Goal: Task Accomplishment & Management: Use online tool/utility

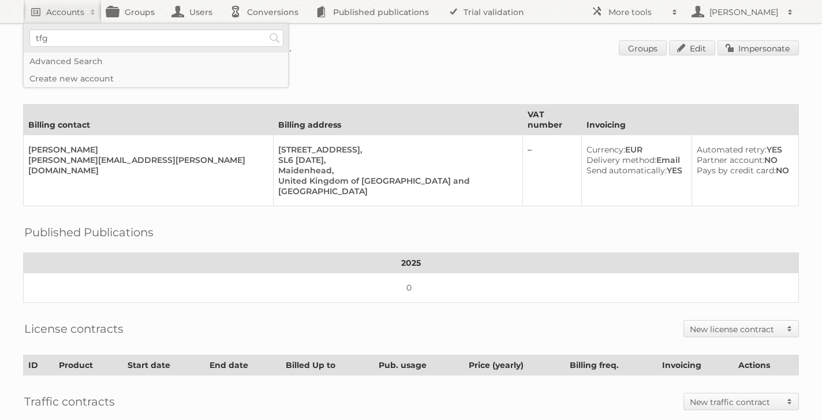
type input"] "tfg media"
click at [166, 39] on input"] "tfg media" at bounding box center [156, 37] width 254 height 17
click at [266, 29] on input "Search" at bounding box center [274, 37] width 17 height 17
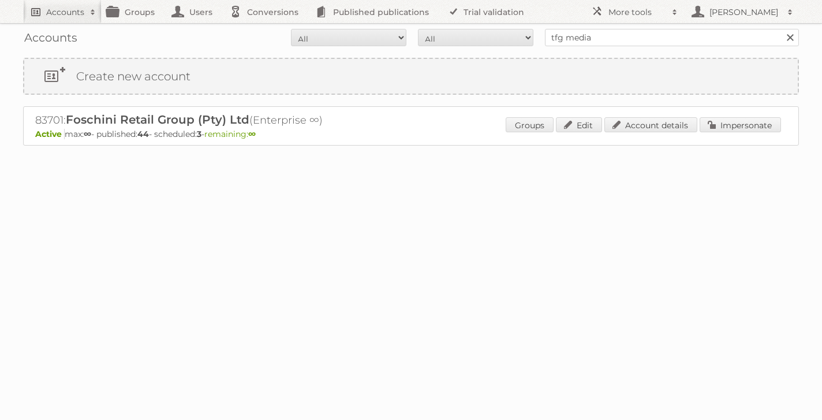
click at [72, 11] on h2 "Accounts" at bounding box center [65, 12] width 38 height 12
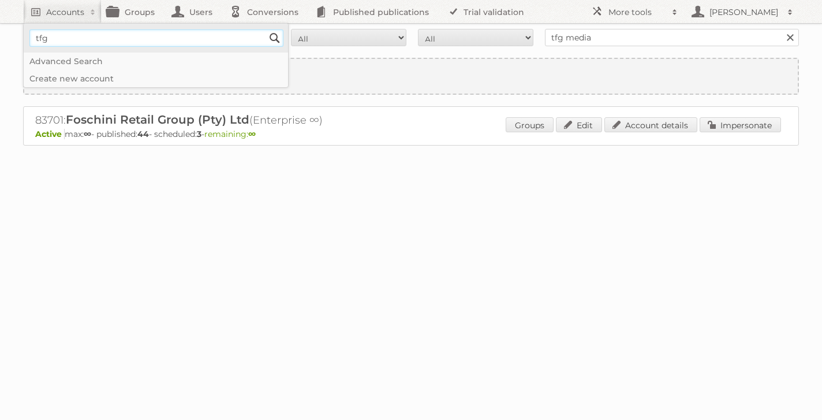
type input"] "tfg"
click at [266, 29] on input "Search" at bounding box center [274, 37] width 17 height 17
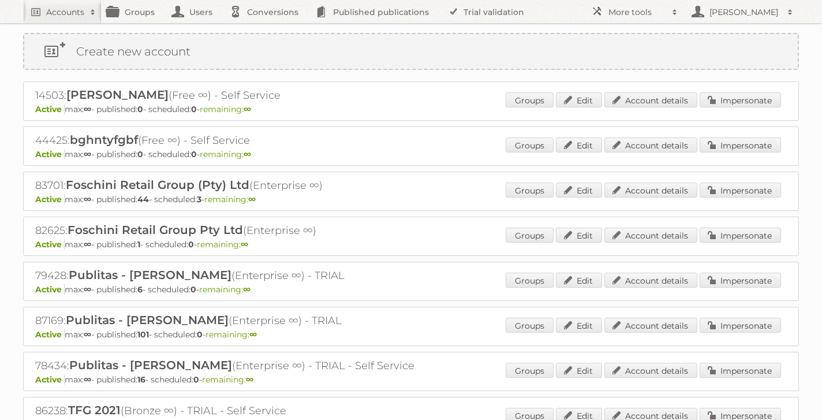
scroll to position [28, 0]
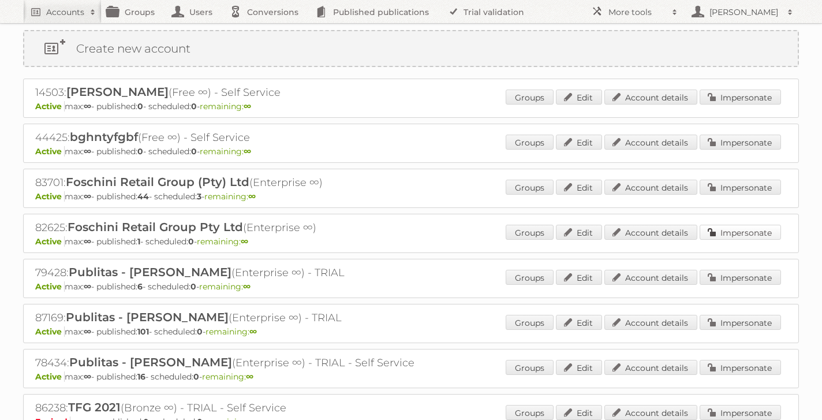
click at [728, 233] on link "Impersonate" at bounding box center [740, 232] width 81 height 15
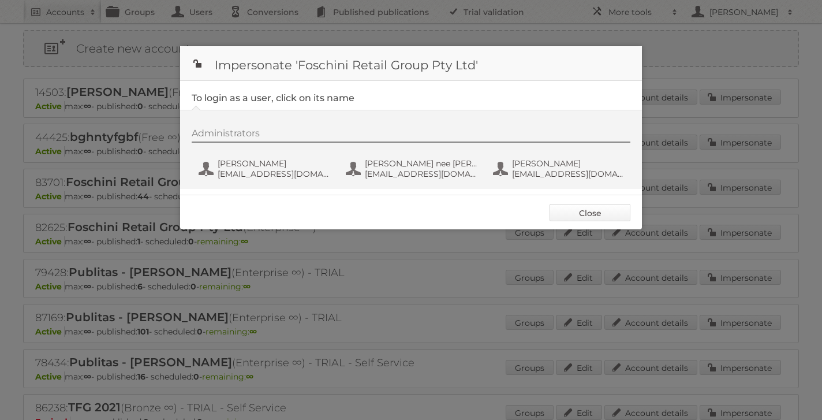
click at [599, 215] on link "Close" at bounding box center [590, 212] width 81 height 17
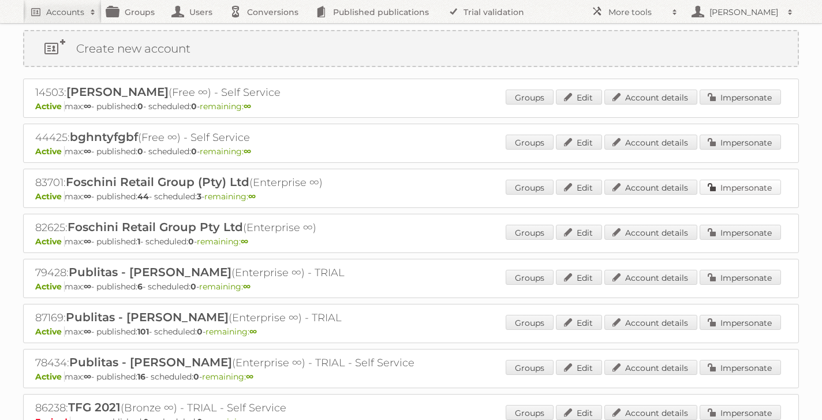
click at [744, 187] on link "Impersonate" at bounding box center [740, 187] width 81 height 15
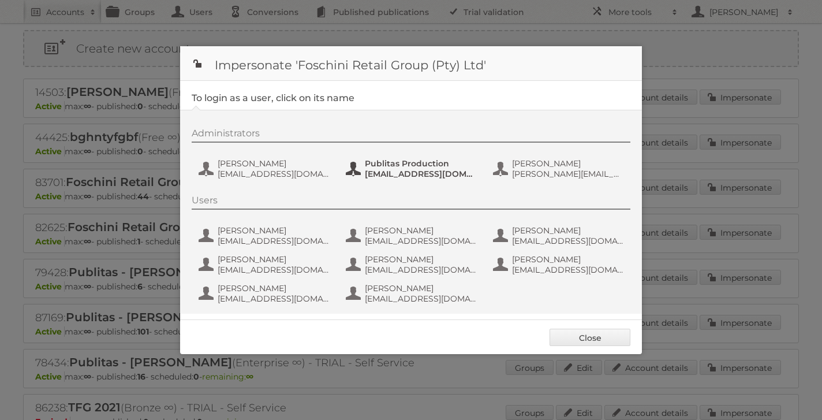
click at [410, 169] on span "fs+tfgmedia@publitas.com" at bounding box center [421, 174] width 112 height 10
